Goal: Communication & Community: Answer question/provide support

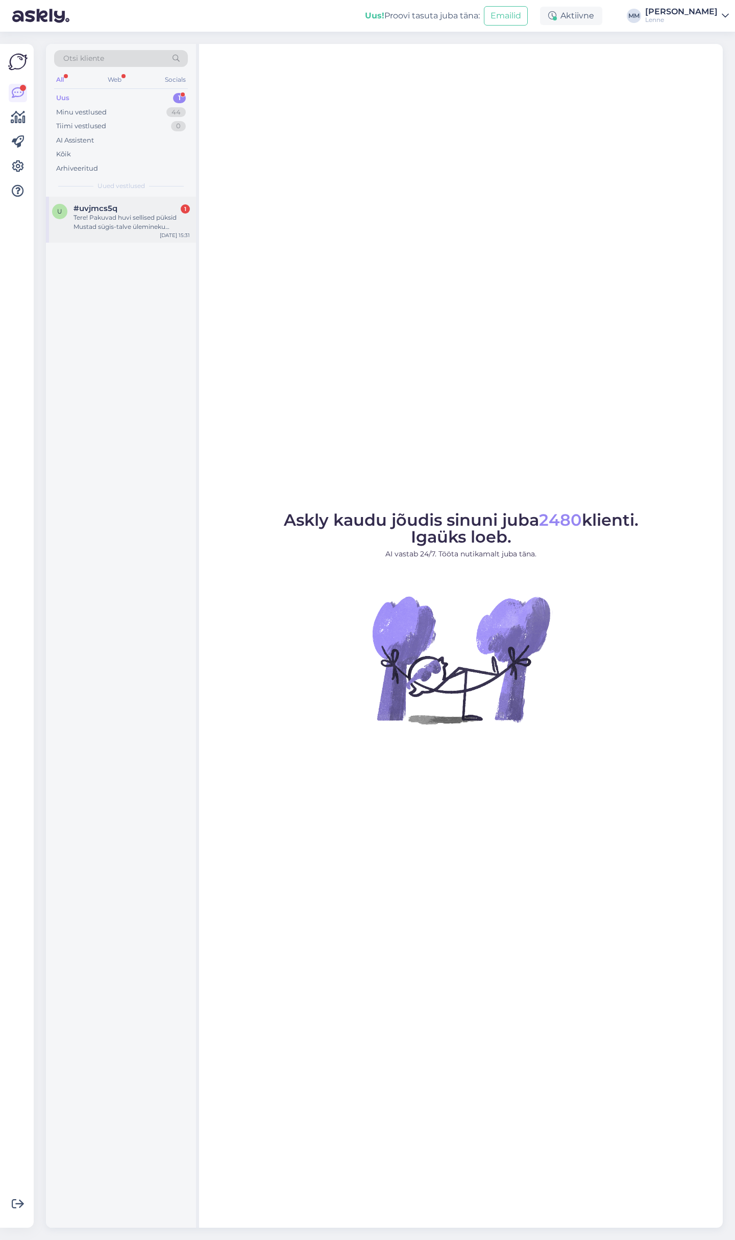
click at [151, 213] on div "Tere! Pakuvad huvi sellised püksid Mustad sügis-talve ülemineku traksipüksid ar…" at bounding box center [132, 222] width 116 height 18
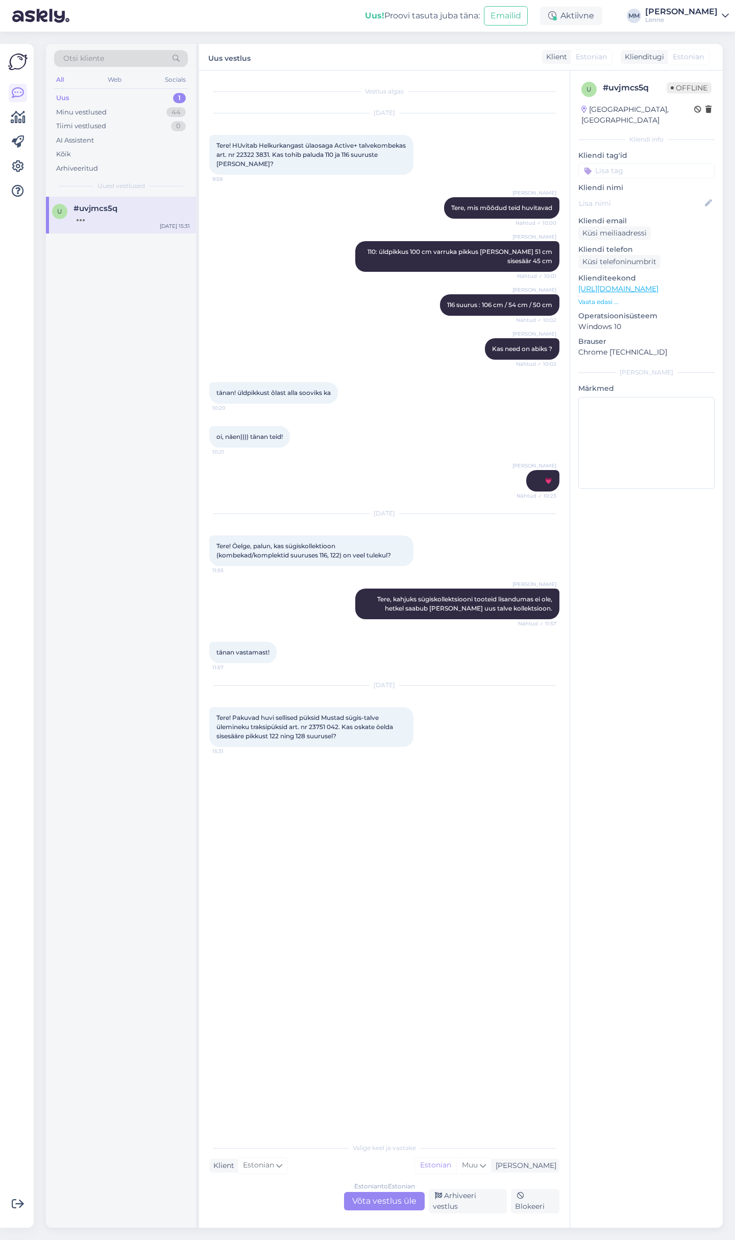
click at [387, 1208] on div "Estonian to Estonian Võta vestlus üle" at bounding box center [384, 1201] width 81 height 18
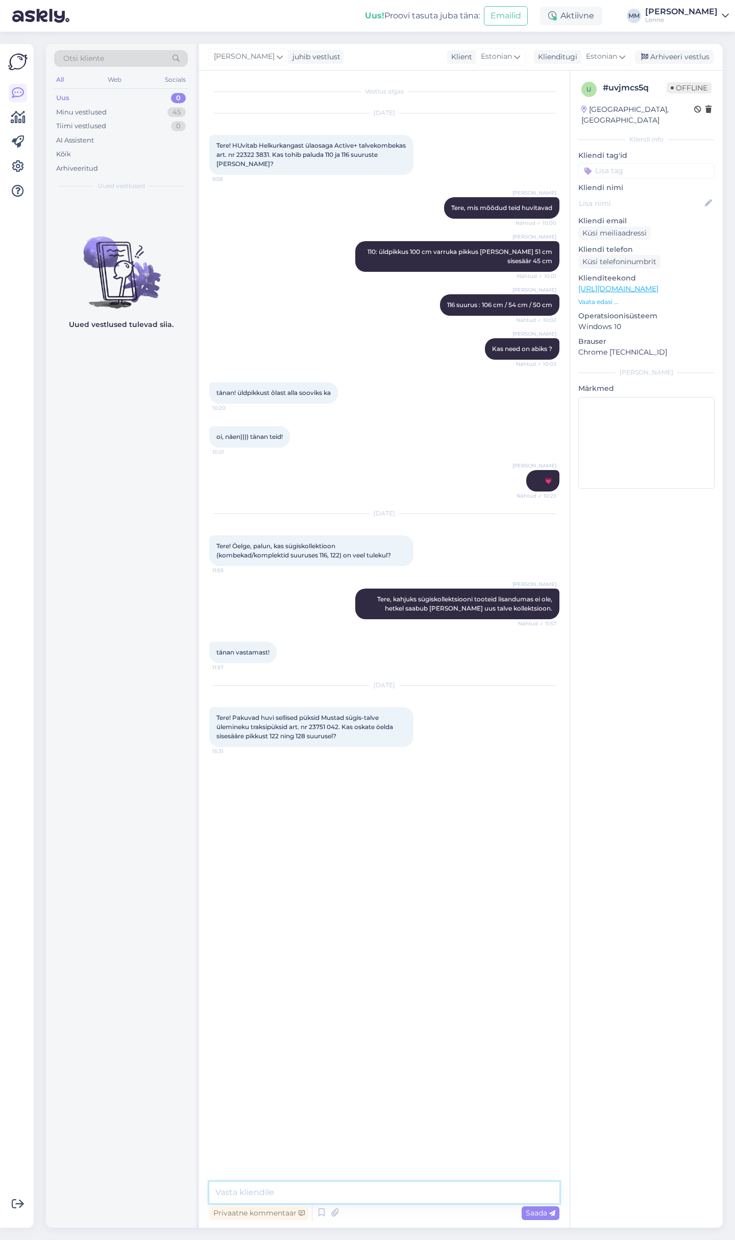
click at [342, 1190] on textarea at bounding box center [384, 1191] width 350 height 21
type textarea "Tere, pükste sisesäär on suurusel 122: 51,5 cm ja suurusel 128: 55 cm."
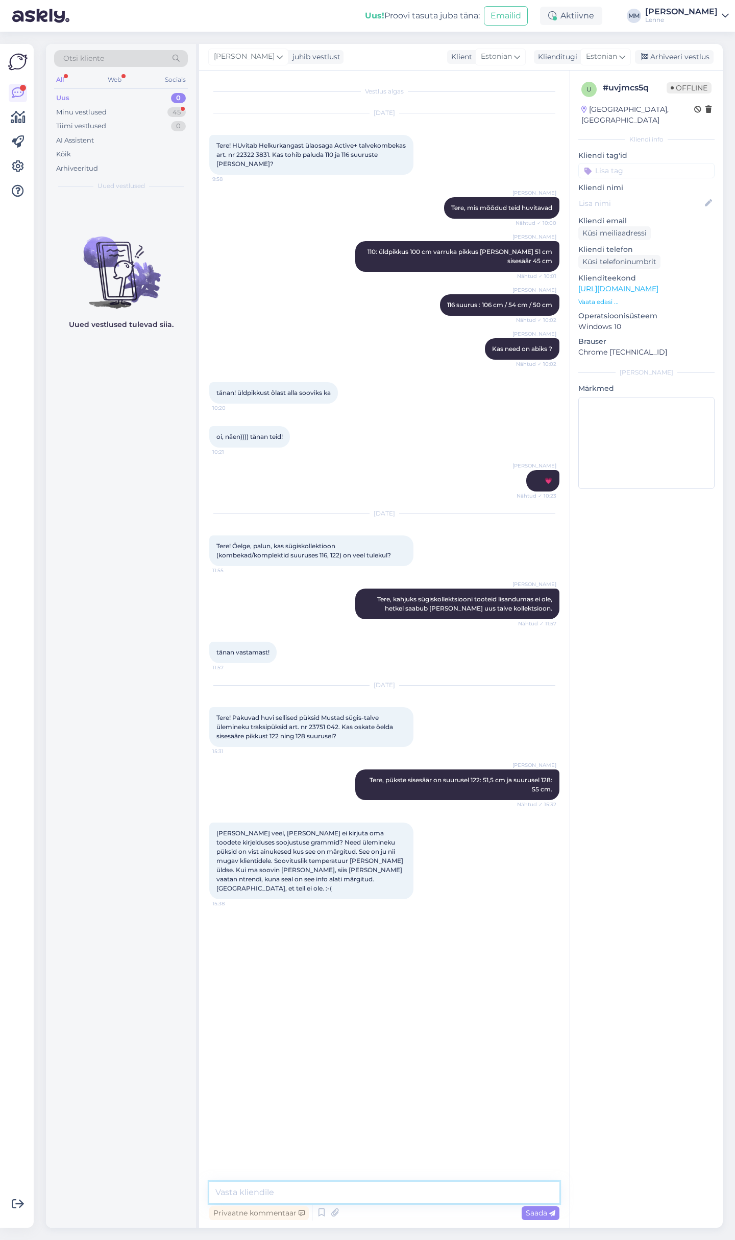
click at [304, 1197] on textarea at bounding box center [384, 1191] width 350 height 21
click at [290, 1188] on textarea at bounding box center [384, 1191] width 350 height 21
drag, startPoint x: 256, startPoint y: 1190, endPoint x: 195, endPoint y: 1186, distance: 61.4
click at [209, 1186] on textarea "Kahjuks" at bounding box center [384, 1191] width 350 height 21
click at [356, 1194] on textarea "Täname et juhite tähelepanu" at bounding box center [384, 1191] width 350 height 21
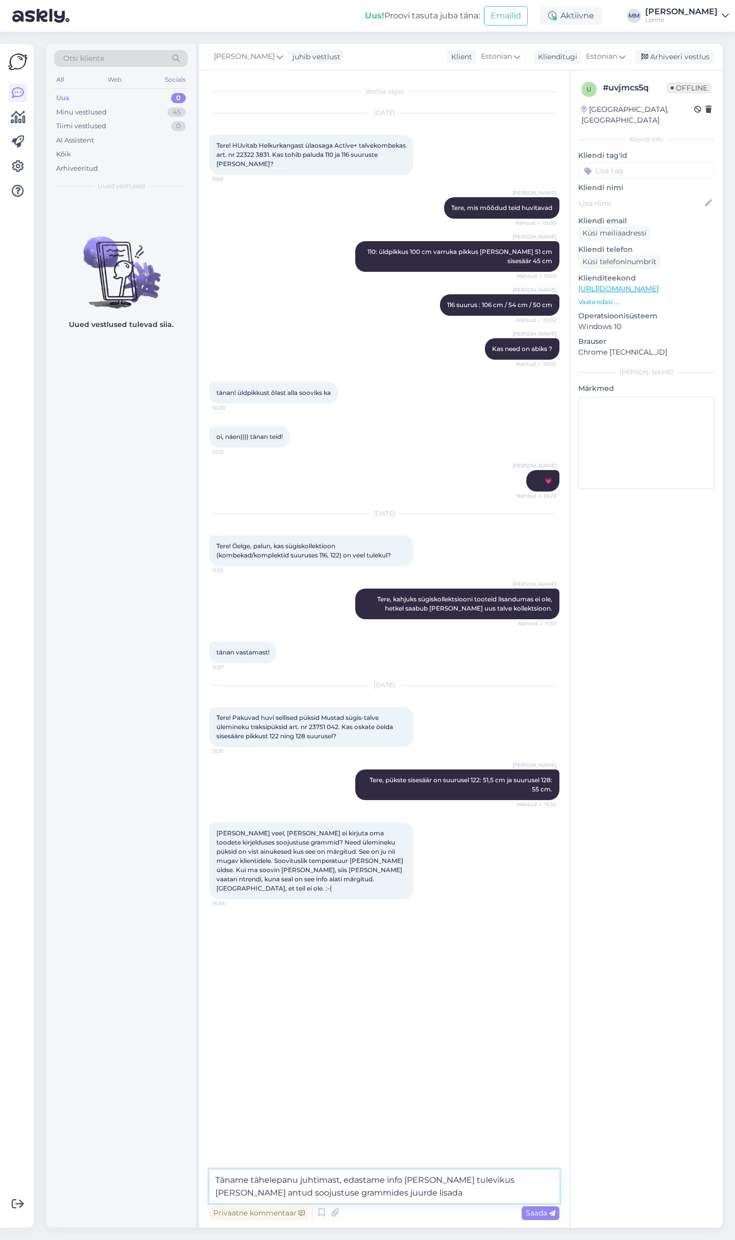
type textarea "Täname tähelepanu juhtimast, edastame info [PERSON_NAME] tulevikus [PERSON_NAME…"
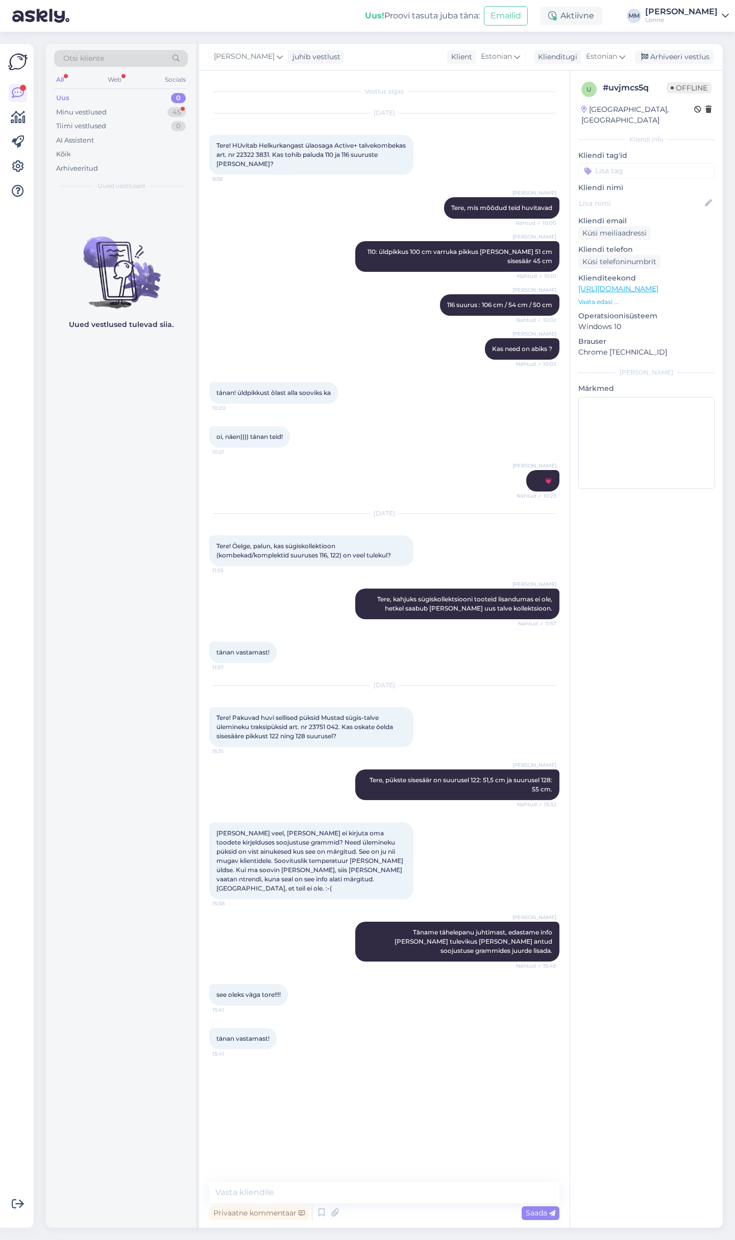
click at [109, 102] on div "Uus 0" at bounding box center [121, 98] width 134 height 14
click at [109, 109] on div "Minu vestlused 45" at bounding box center [121, 112] width 134 height 14
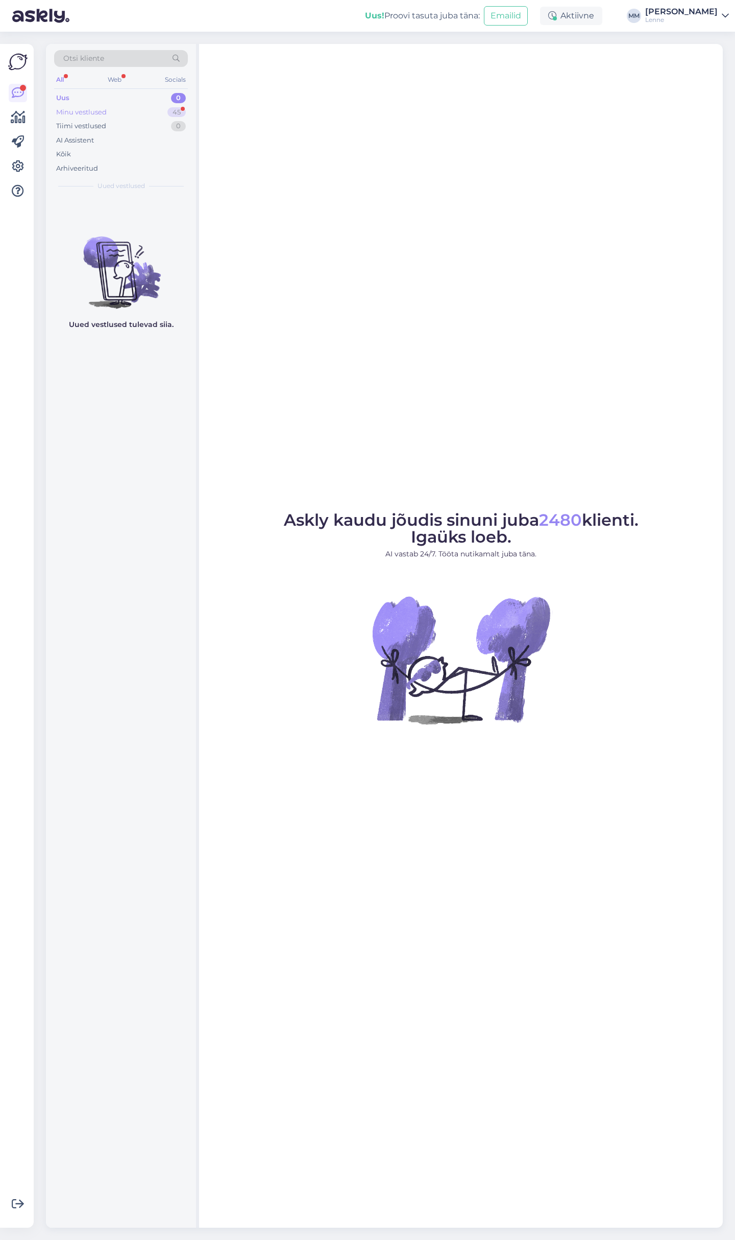
click at [146, 115] on div "Minu vestlused 45" at bounding box center [121, 112] width 134 height 14
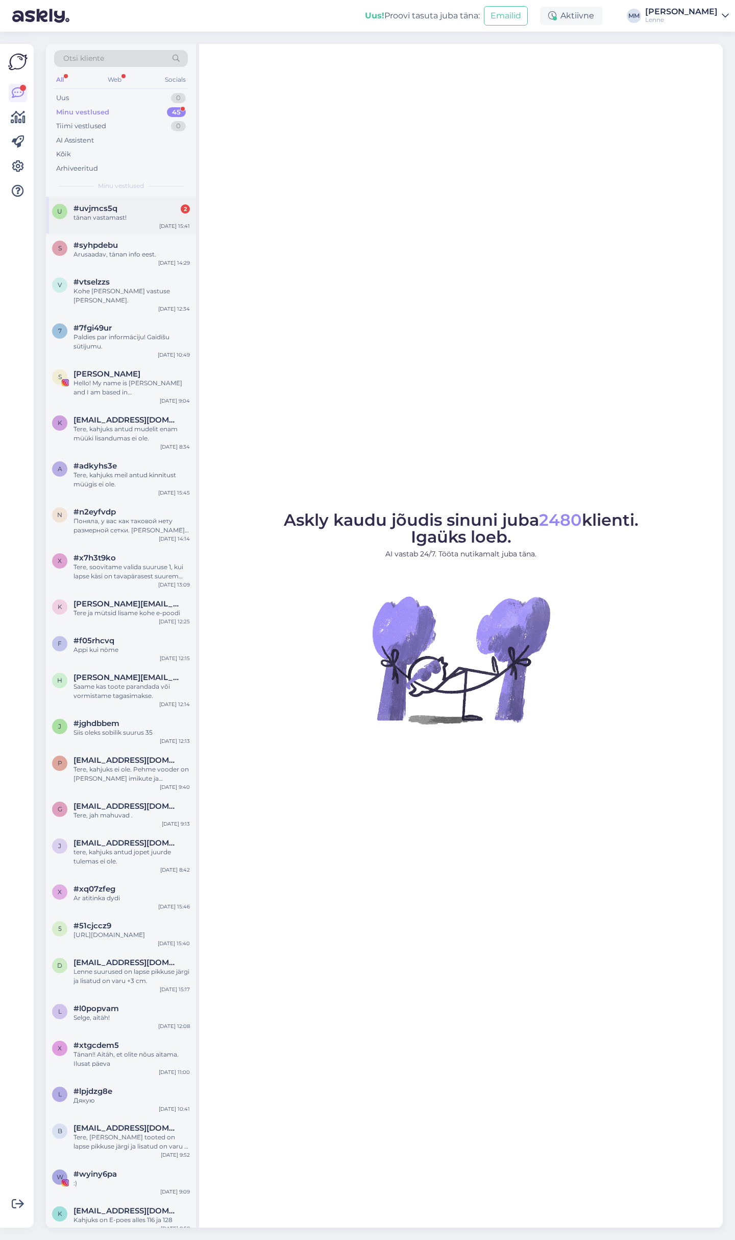
click at [123, 204] on div "#uvjmcs5q 2" at bounding box center [132, 208] width 116 height 9
